Goal: Answer question/provide support: Share knowledge or assist other users

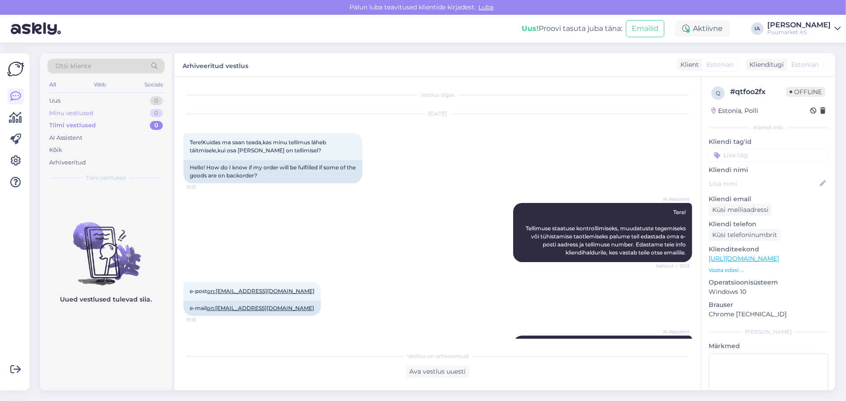
scroll to position [164, 0]
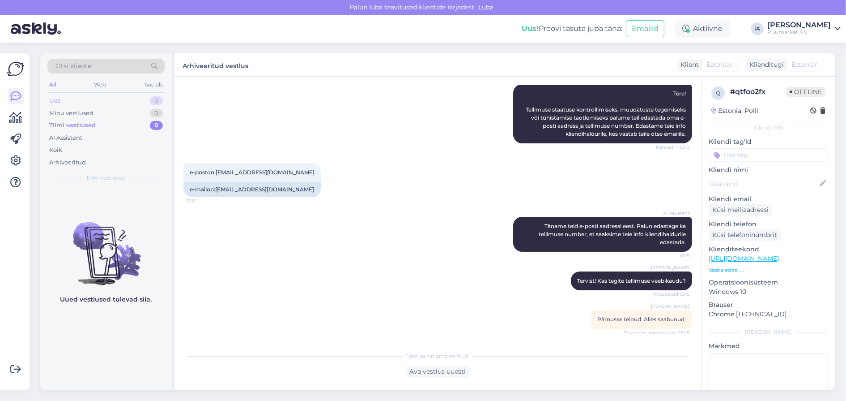
click at [78, 105] on div "Uus 0" at bounding box center [105, 100] width 117 height 13
click at [79, 117] on div "Minu vestlused" at bounding box center [71, 113] width 44 height 9
click at [85, 130] on div "Tiimi vestlused" at bounding box center [71, 125] width 44 height 9
click at [73, 102] on div "Uus 0" at bounding box center [105, 100] width 117 height 13
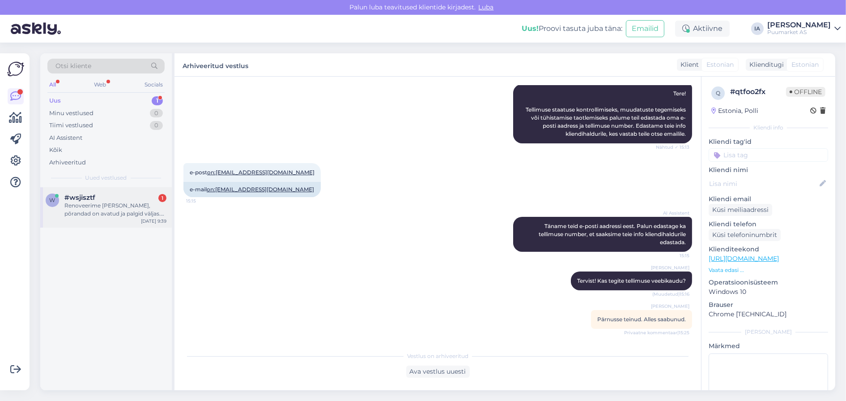
click at [115, 218] on div "Renoveerime [PERSON_NAME], põrandad on avatud ja palgid väljas. Palkide servade…" at bounding box center [115, 209] width 102 height 16
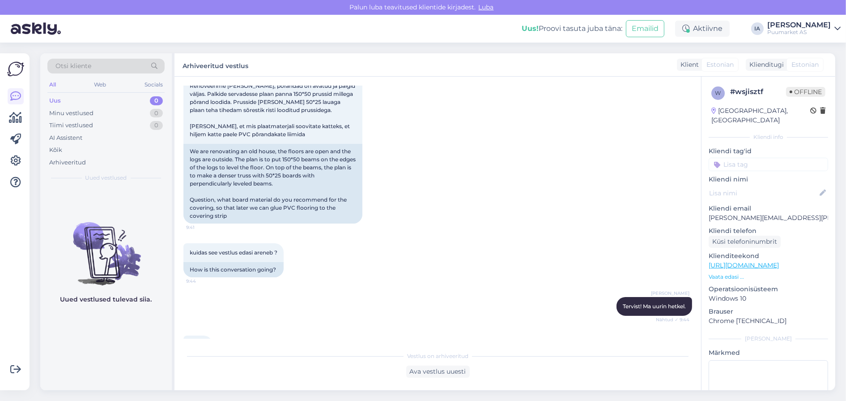
scroll to position [686, 0]
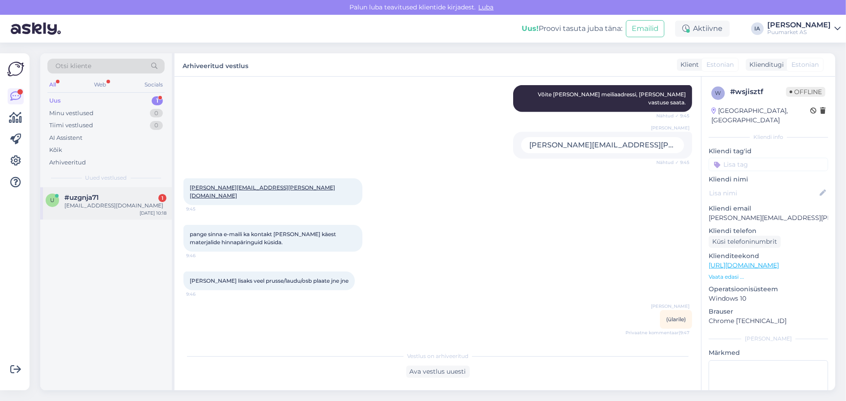
click at [81, 209] on div "[EMAIL_ADDRESS][DOMAIN_NAME]" at bounding box center [115, 205] width 102 height 8
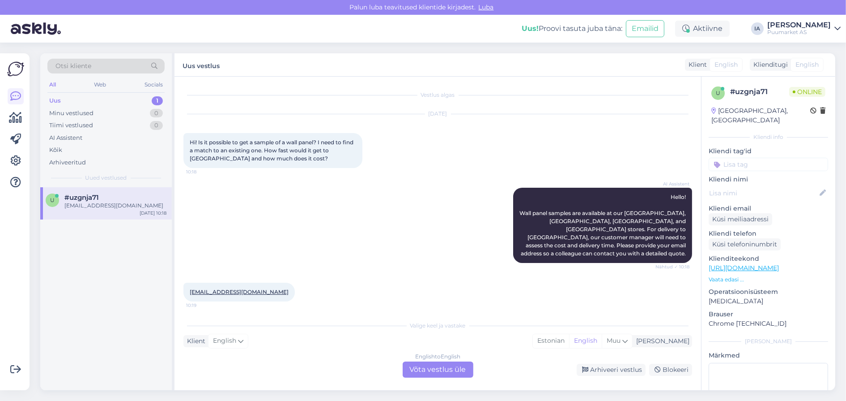
scroll to position [44, 0]
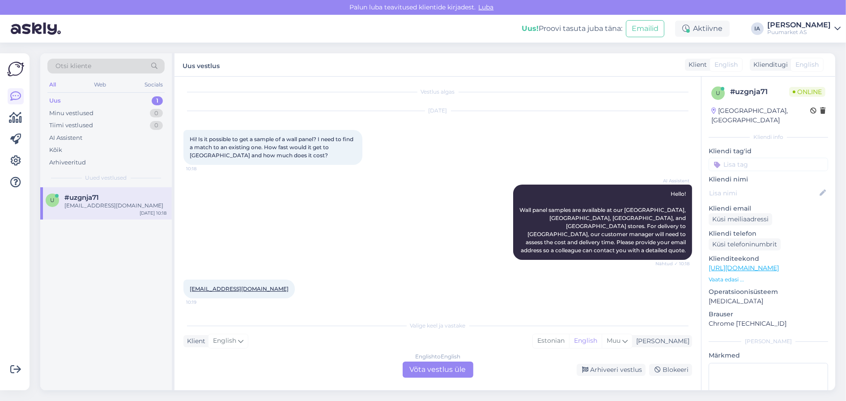
click at [440, 371] on div "English to English Võta vestlus üle" at bounding box center [438, 369] width 71 height 16
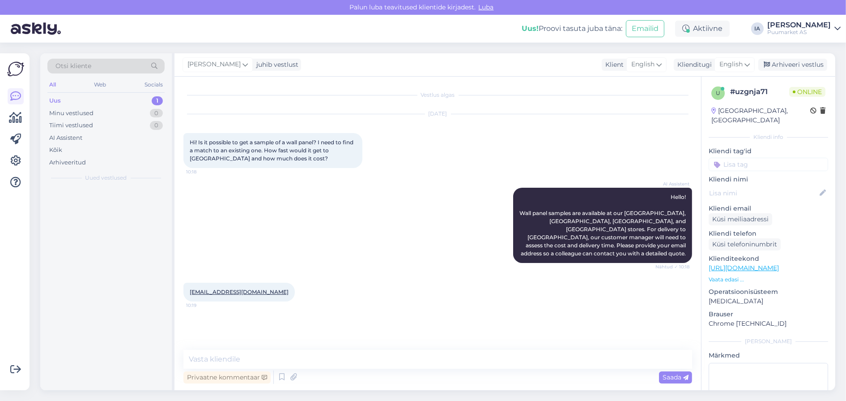
scroll to position [8, 0]
click at [280, 360] on textarea at bounding box center [438, 359] width 509 height 19
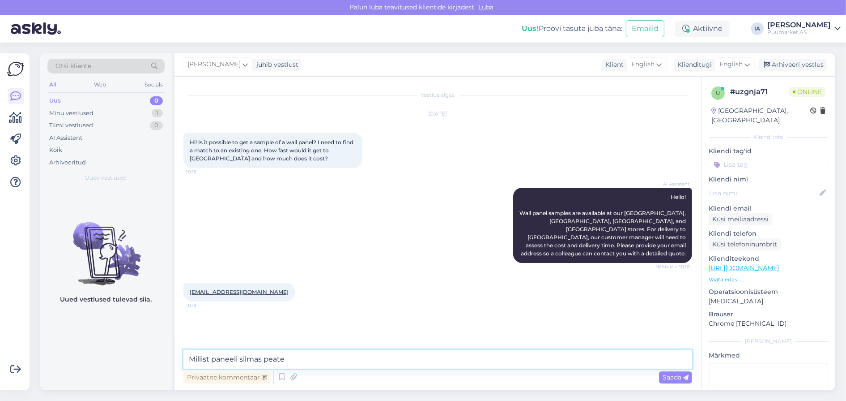
type textarea "Millist paneeli silmas peate?"
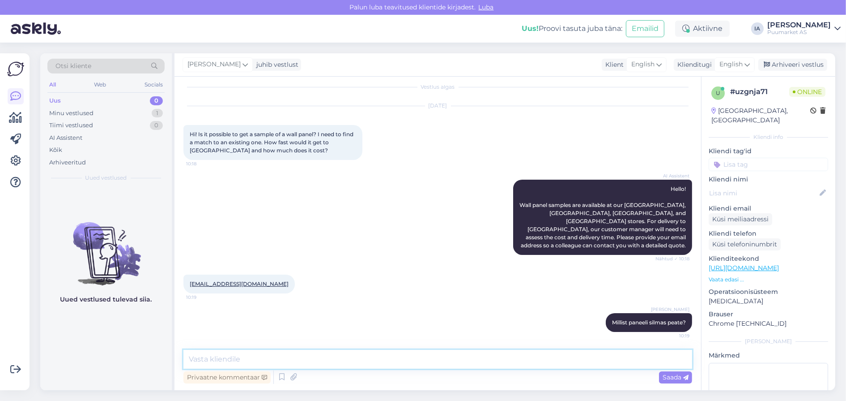
scroll to position [49, 0]
click at [737, 65] on span "English" at bounding box center [731, 65] width 23 height 10
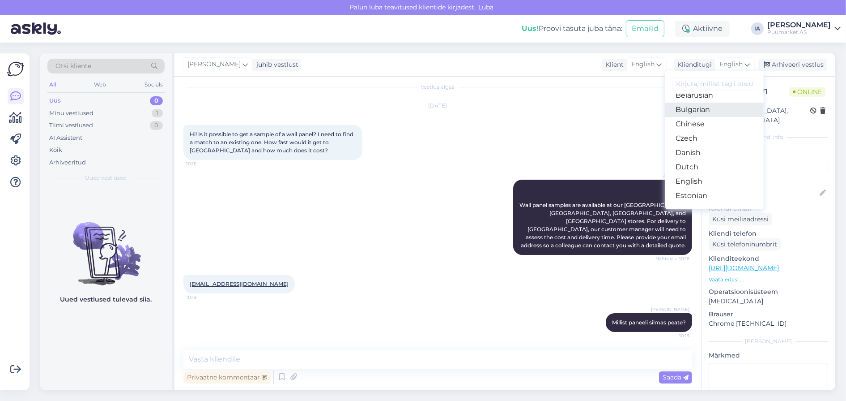
scroll to position [44, 0]
click at [687, 176] on link "Estonian" at bounding box center [715, 174] width 98 height 14
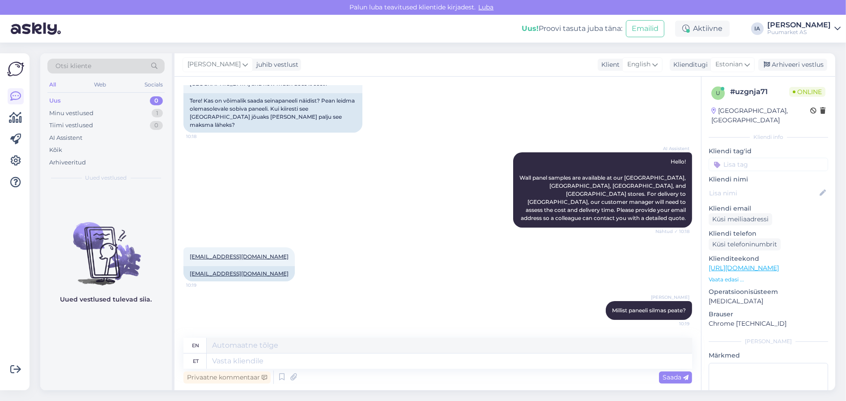
scroll to position [125, 0]
click at [245, 363] on textarea at bounding box center [450, 360] width 486 height 15
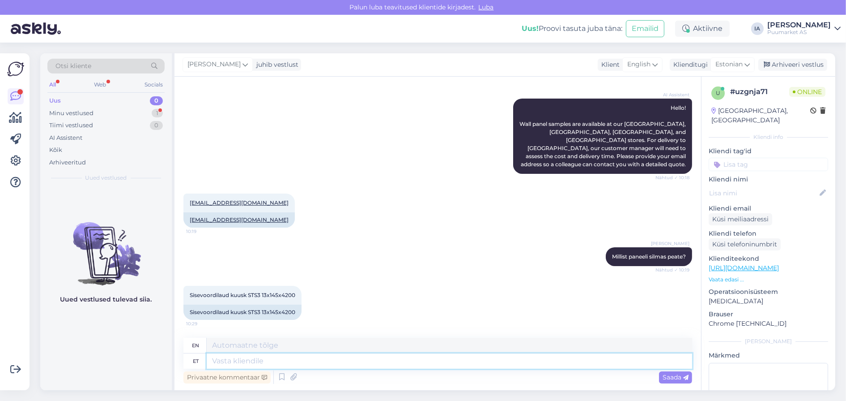
scroll to position [183, 0]
click at [305, 359] on textarea at bounding box center [450, 360] width 486 height 15
click at [309, 361] on textarea at bounding box center [450, 360] width 486 height 15
type textarea "Andke p"
type textarea "Give"
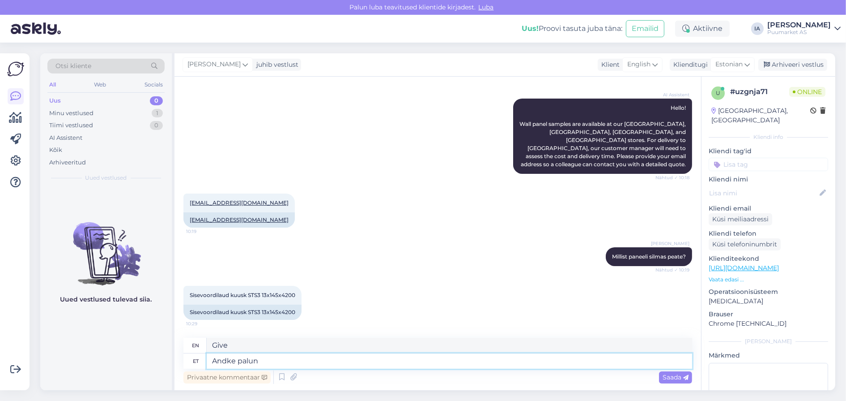
type textarea "Andke palun k"
type textarea "Please give"
type textarea "Andke [PERSON_NAME] o"
type textarea "Please give also"
type textarea "Andke [PERSON_NAME] oma aa"
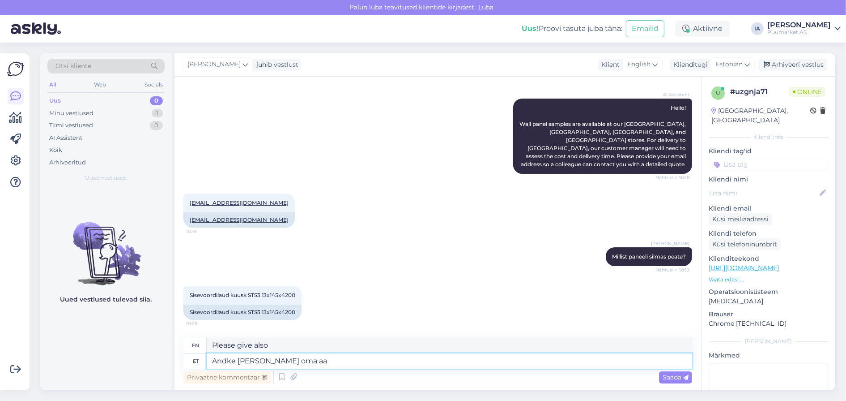
type textarea "Please give yours too."
type textarea "Andke [PERSON_NAME] oma aadress, k"
type textarea "Please also provide your address,"
type textarea "Andke [PERSON_NAME] oma aadress, kuhu"
type textarea "Please also provide your address where"
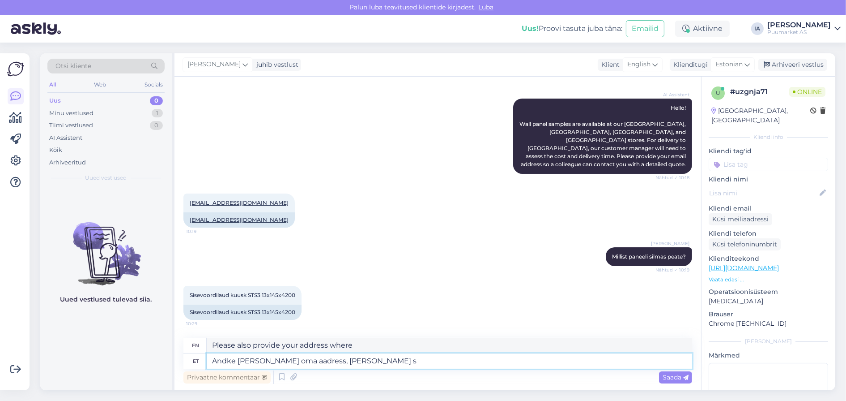
type textarea "Andke [PERSON_NAME] oma aadress, [PERSON_NAME] sa"
type textarea "Please also provide your address where the sample should be sent."
type textarea "Andke [PERSON_NAME] oma aadress, [PERSON_NAME] saata."
type textarea "Please also provide your address where to send the sample."
type textarea "Andke [PERSON_NAME] oma aadress, [PERSON_NAME] saata. Proovime t"
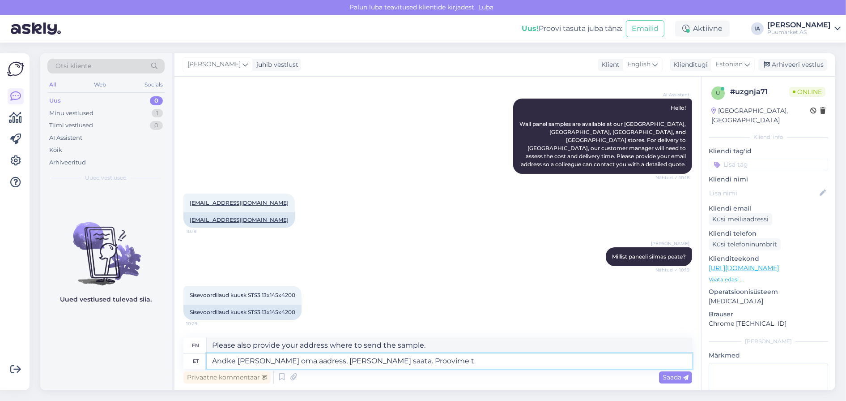
type textarea "Please also provide your address where to send the sample. Let's try."
type textarea "Andke [PERSON_NAME] oma aadress, [PERSON_NAME] saata. Proovime teie so"
type textarea "Please also provide your address to send the sample to. We will try your"
type textarea "Andke [PERSON_NAME] oma aadress, [PERSON_NAME] saata. Proovime teie soovi"
type textarea "Please also provide your address where you would like to send the sample. We wi…"
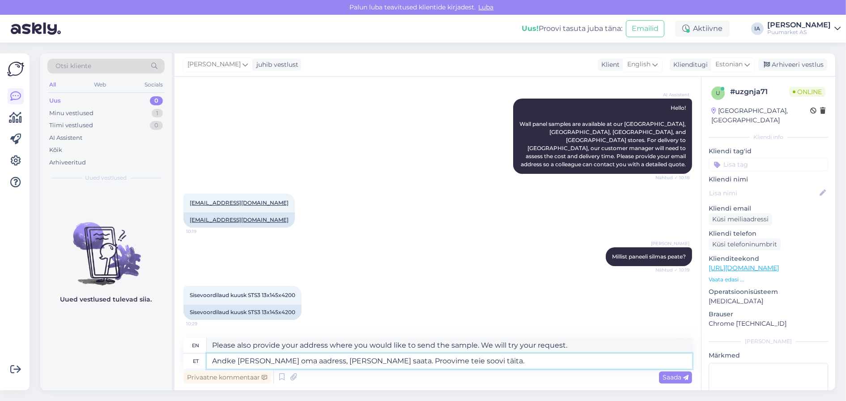
type textarea "Andke [PERSON_NAME] oma aadress, [PERSON_NAME] saata. Proovime teie soovi täita…"
type textarea "Please also provide your address where the sample should be sent. We will try t…"
type textarea "Andke [PERSON_NAME] oma aadress, [PERSON_NAME] saata. Proovime teie soovi täita…"
type textarea "Please also provide your address where you would like to send the sample. We wi…"
type textarea "Andke [PERSON_NAME] oma aadress, [PERSON_NAME] saata. Proovime teie soovi täita…"
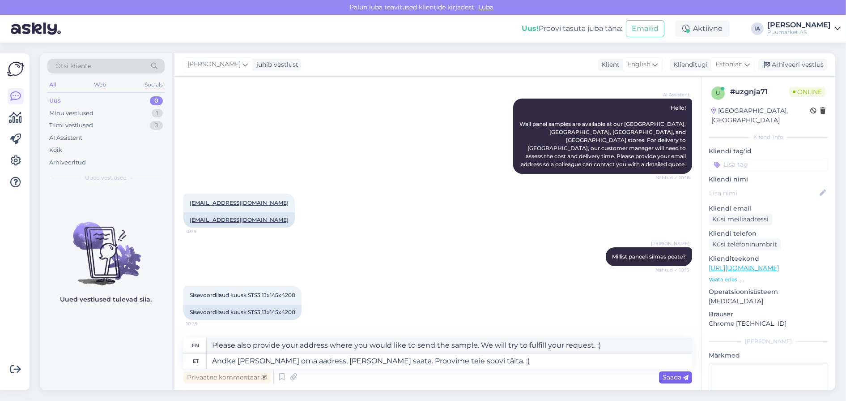
click at [675, 374] on span "Saada" at bounding box center [676, 377] width 26 height 8
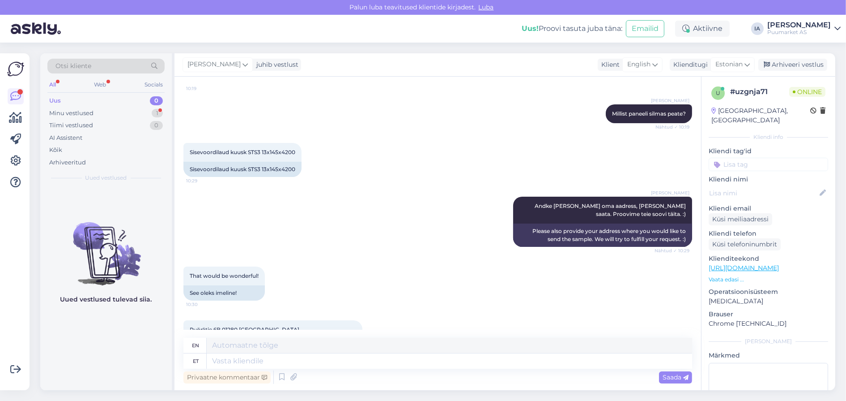
scroll to position [387, 0]
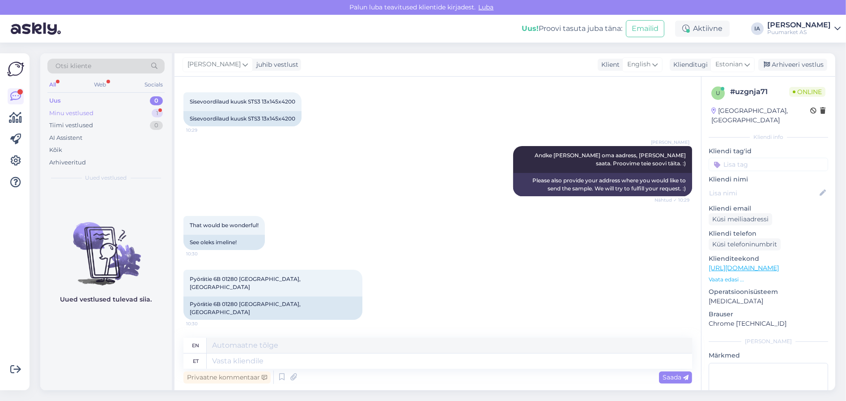
click at [94, 118] on div "Minu vestlused" at bounding box center [71, 113] width 44 height 9
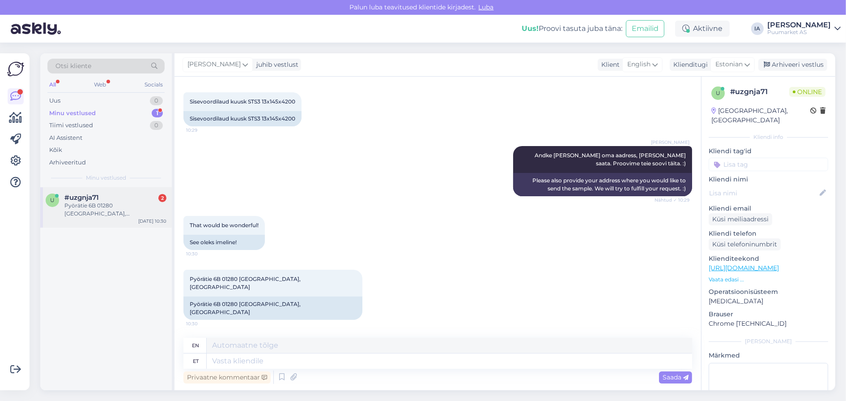
click at [112, 218] on div "Pyörätie 6B 01280 [GEOGRAPHIC_DATA], [GEOGRAPHIC_DATA]" at bounding box center [115, 209] width 102 height 16
click at [246, 360] on textarea at bounding box center [450, 360] width 486 height 15
type textarea "Aitäh,"
type textarea "Thank you,"
type textarea "Aitäh, paneme pe"
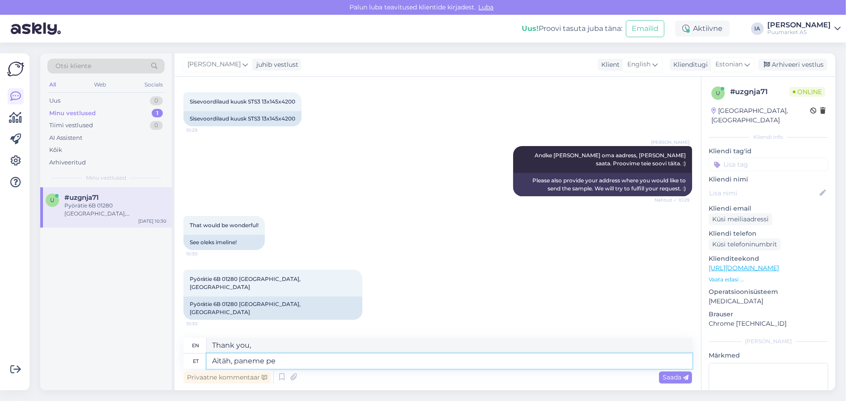
type textarea "Thank you, we will."
type textarea "Aitäh, paneme peatselt te"
type textarea "Thank you, we will post it soon."
type textarea "Aitäh, paneme peatselt [PERSON_NAME]."
type textarea "Thank you, we will ship it soon."
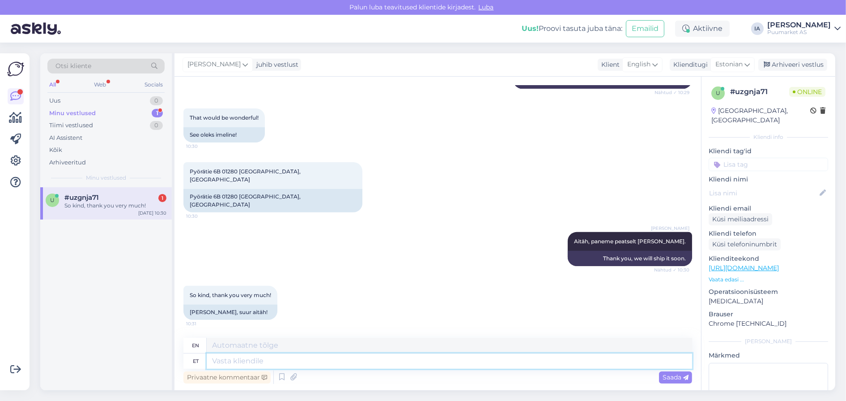
scroll to position [502, 0]
click at [229, 361] on textarea at bounding box center [450, 360] width 486 height 15
click at [138, 216] on div "[DATE] 10:30" at bounding box center [152, 212] width 28 height 7
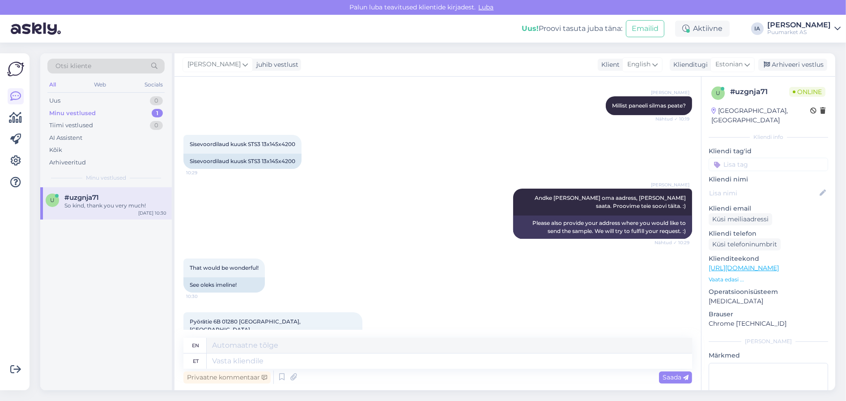
scroll to position [234, 0]
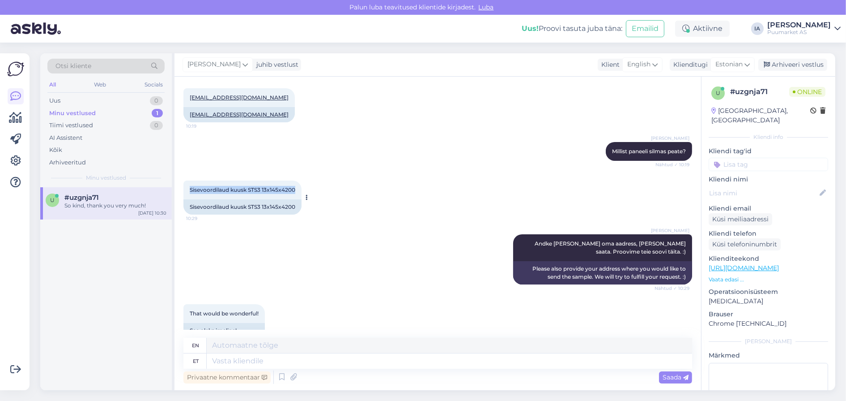
drag, startPoint x: 323, startPoint y: 241, endPoint x: 188, endPoint y: 243, distance: 134.7
click at [188, 199] on div "Sisevoordilaud kuusk STS3 13x145x4200 10:29" at bounding box center [243, 189] width 118 height 19
copy span "Sisevoordilaud kuusk STS3 13x145x4200"
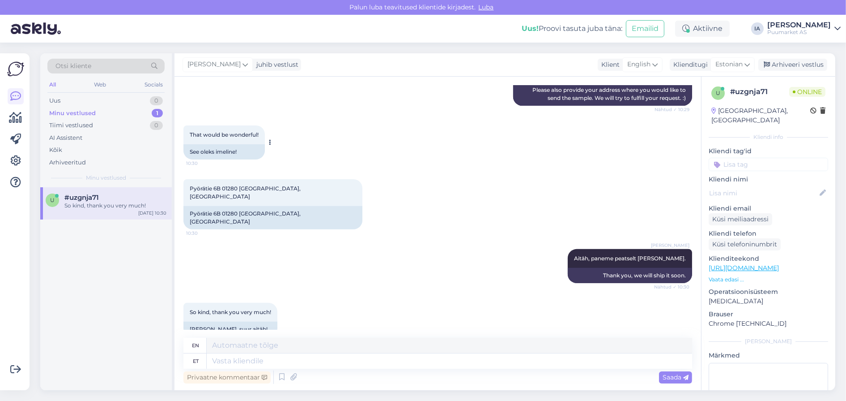
scroll to position [502, 0]
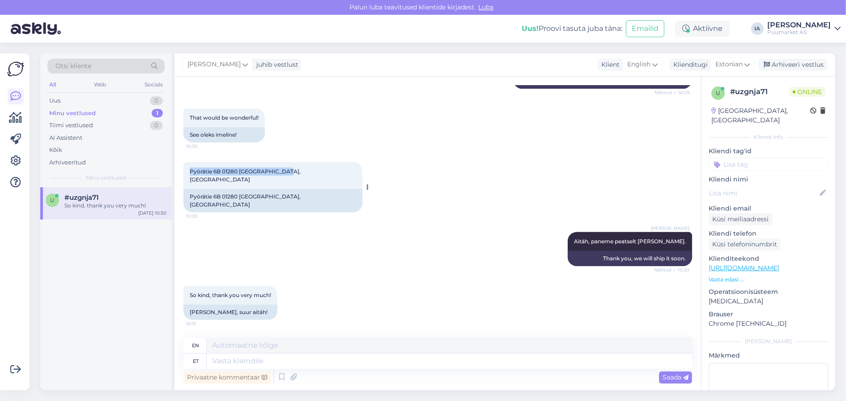
drag, startPoint x: 190, startPoint y: 175, endPoint x: 308, endPoint y: 173, distance: 118.6
click at [308, 173] on div "Pyörätie 6B 01280 [GEOGRAPHIC_DATA], [GEOGRAPHIC_DATA] 10:30" at bounding box center [273, 175] width 179 height 27
copy span "Pyörätie 6B 01280 [GEOGRAPHIC_DATA], [GEOGRAPHIC_DATA]"
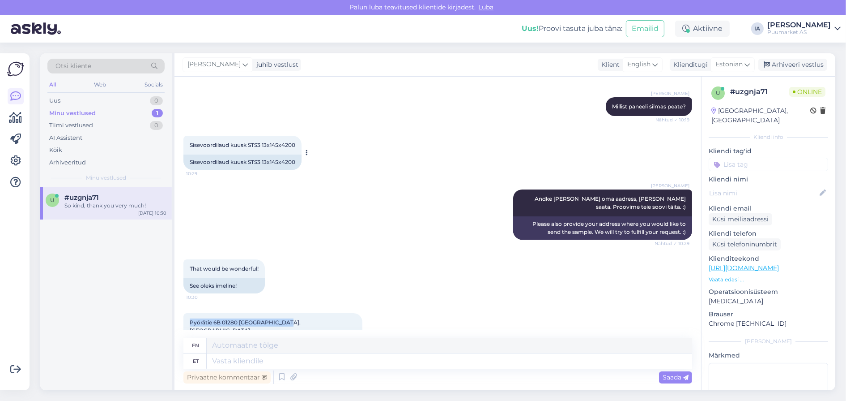
scroll to position [234, 0]
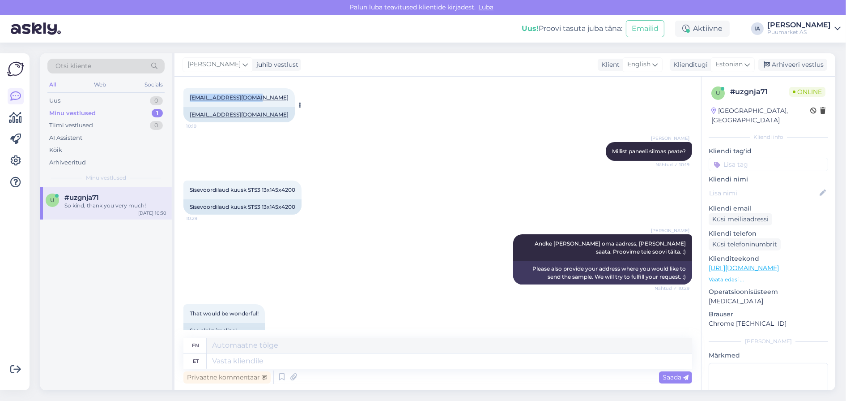
drag, startPoint x: 185, startPoint y: 145, endPoint x: 273, endPoint y: 143, distance: 87.8
click at [273, 107] on div "[EMAIL_ADDRESS][DOMAIN_NAME] 10:19" at bounding box center [239, 97] width 111 height 19
copy link "[EMAIL_ADDRESS][DOMAIN_NAME]"
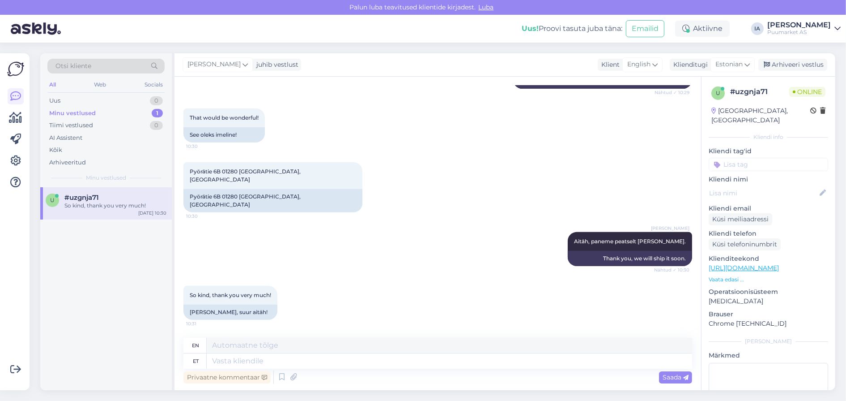
scroll to position [502, 0]
